Goal: Information Seeking & Learning: Learn about a topic

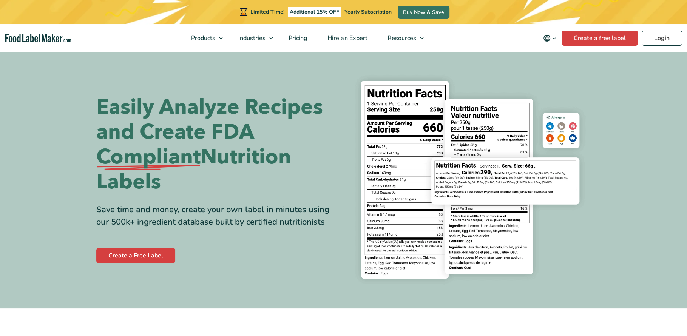
click at [294, 14] on span "Additional 15% OFF" at bounding box center [314, 12] width 53 height 11
click at [297, 40] on span "Pricing" at bounding box center [297, 38] width 22 height 8
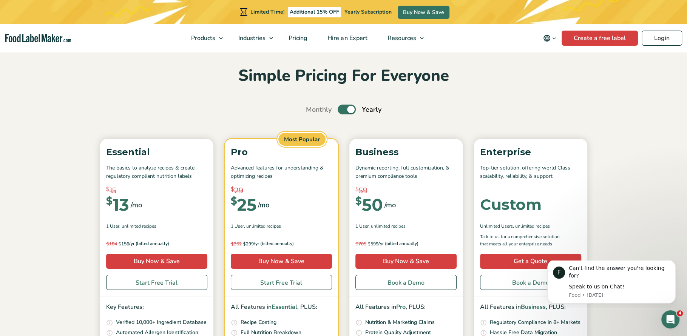
scroll to position [31, 0]
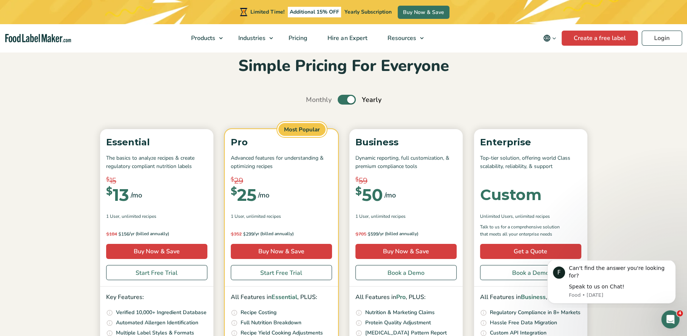
click at [350, 100] on label "Toggle" at bounding box center [347, 100] width 18 height 10
click at [312, 100] on input "Toggle" at bounding box center [310, 99] width 5 height 5
checkbox input "false"
